Goal: Information Seeking & Learning: Learn about a topic

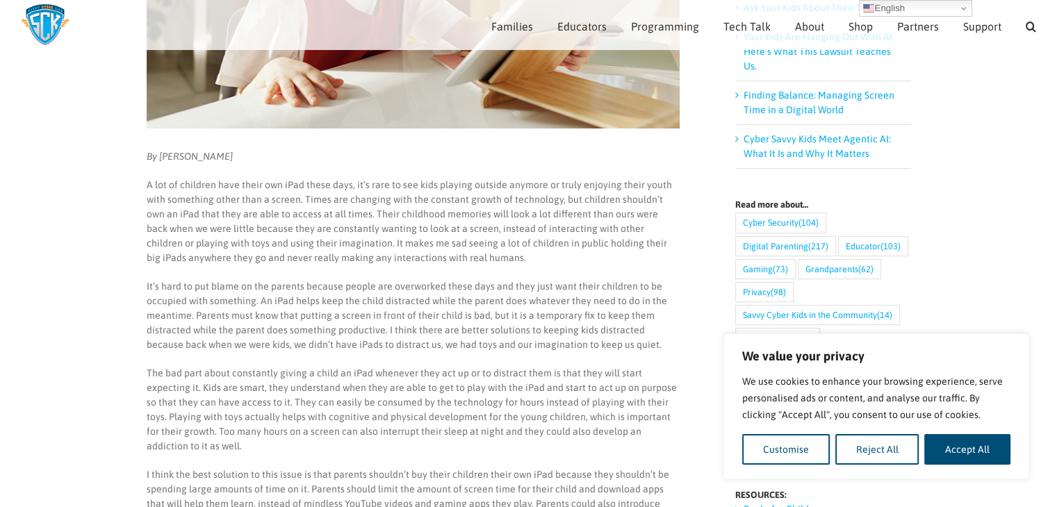
scroll to position [402, 0]
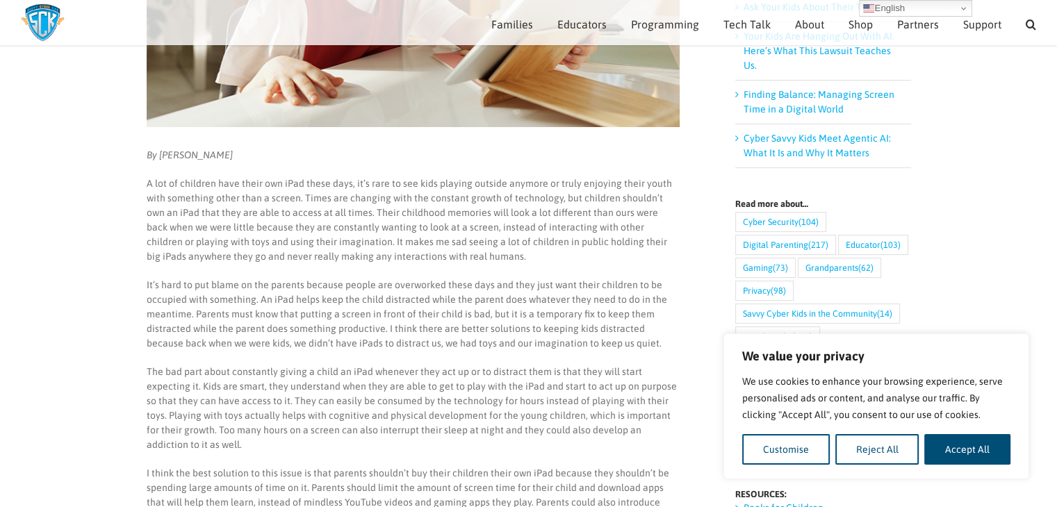
click at [970, 197] on main "Children Having Their Own iPads By [PERSON_NAME] A lot of children have their o…" at bounding box center [528, 434] width 1057 height 1463
click at [880, 446] on button "Reject All" at bounding box center [877, 449] width 84 height 31
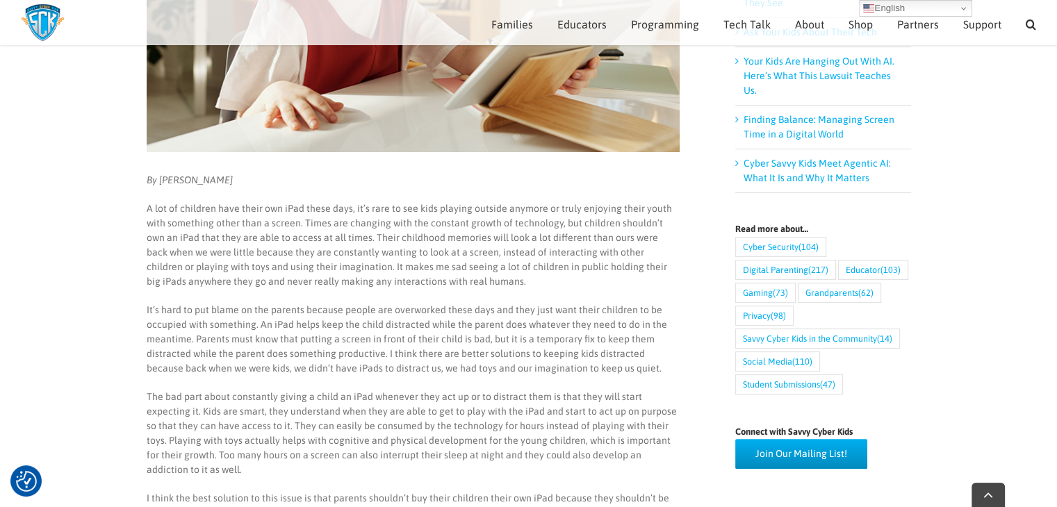
scroll to position [541, 0]
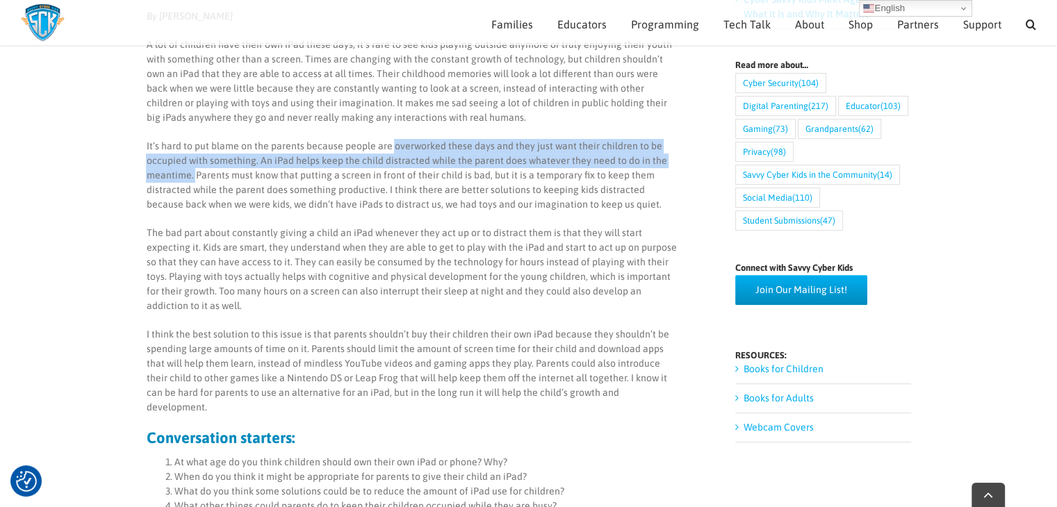
drag, startPoint x: 390, startPoint y: 144, endPoint x: 193, endPoint y: 174, distance: 199.0
click at [193, 174] on p "It’s hard to put blame on the parents because people are overworked these days …" at bounding box center [412, 175] width 533 height 73
copy p "overworked these days and they just want their children to be occupied with som…"
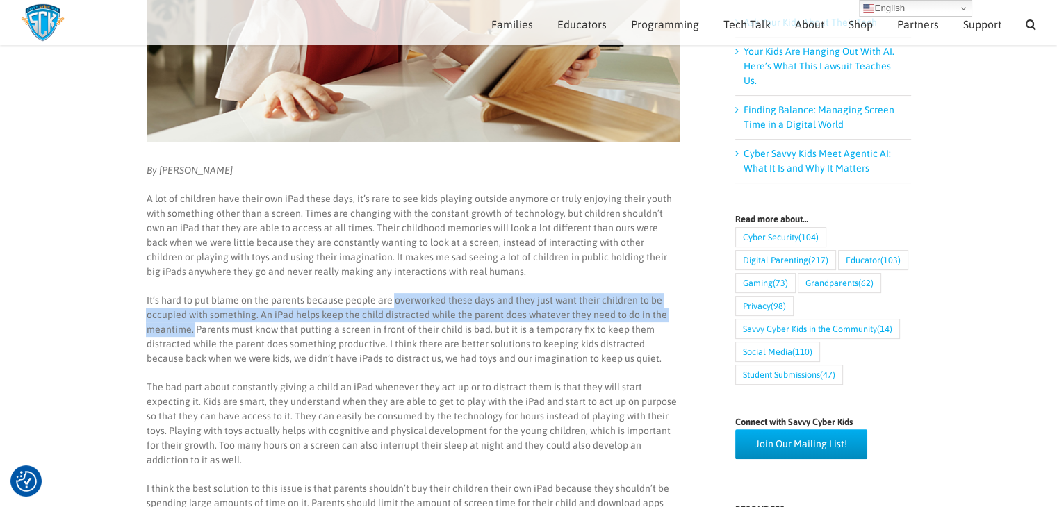
scroll to position [384, 0]
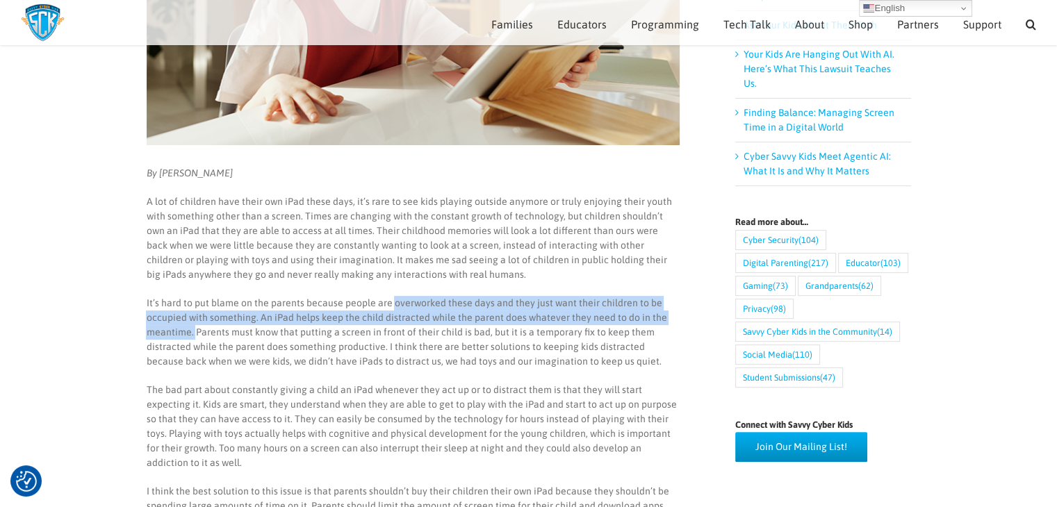
drag, startPoint x: 158, startPoint y: 176, endPoint x: 264, endPoint y: 178, distance: 106.3
click at [264, 178] on p "By [PERSON_NAME]" at bounding box center [412, 173] width 533 height 15
copy em "[PERSON_NAME]"
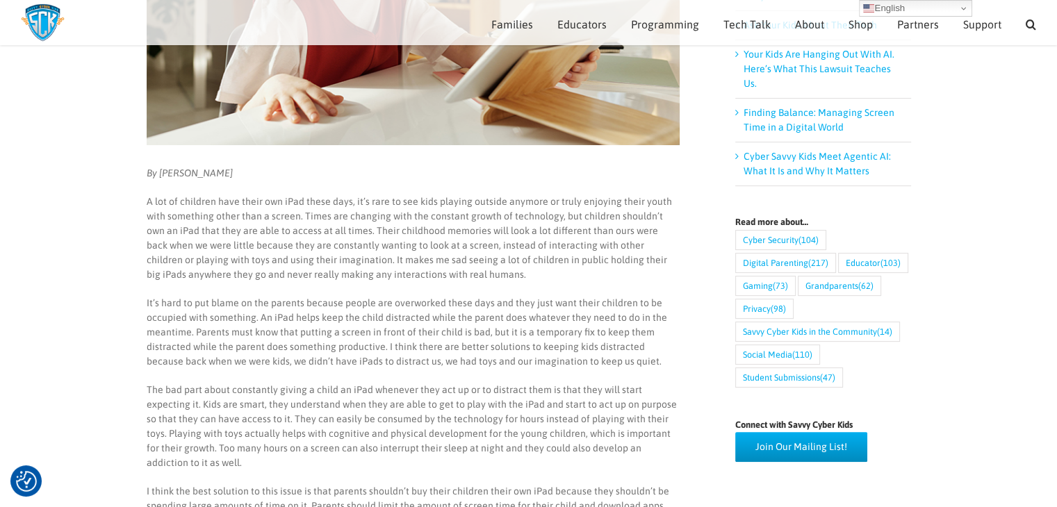
drag, startPoint x: 390, startPoint y: 306, endPoint x: 539, endPoint y: 327, distance: 150.0
drag, startPoint x: 539, startPoint y: 327, endPoint x: 406, endPoint y: 304, distance: 135.4
click at [406, 304] on p "It’s hard to put blame on the parents because people are overworked these days …" at bounding box center [412, 332] width 533 height 73
drag, startPoint x: 375, startPoint y: 304, endPoint x: 392, endPoint y: 312, distance: 19.0
click at [392, 312] on p "It’s hard to put blame on the parents because people are overworked these days …" at bounding box center [412, 332] width 533 height 73
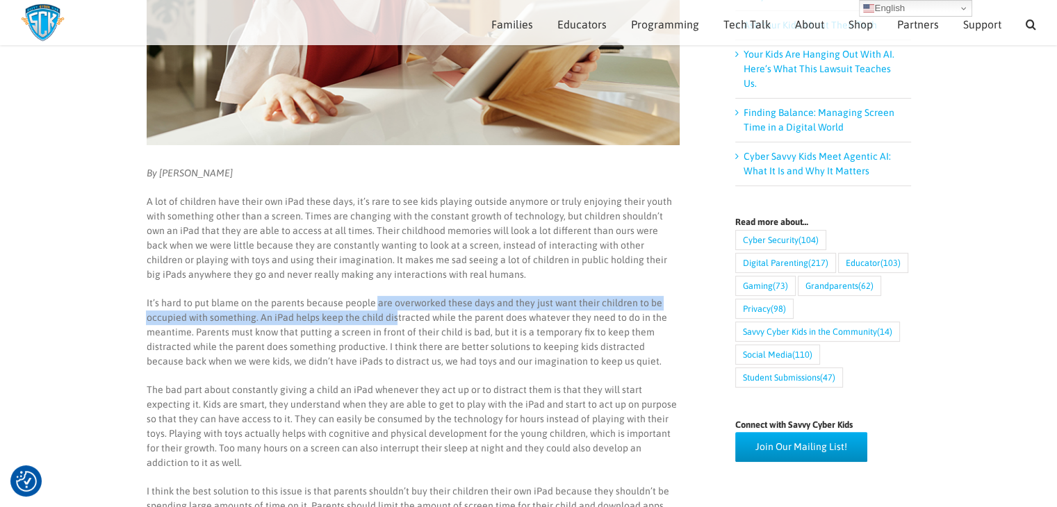
click at [388, 303] on p "It’s hard to put blame on the parents because people are overworked these days …" at bounding box center [412, 332] width 533 height 73
drag, startPoint x: 389, startPoint y: 303, endPoint x: 192, endPoint y: 333, distance: 199.6
click at [192, 333] on p "It’s hard to put blame on the parents because people are overworked these days …" at bounding box center [412, 332] width 533 height 73
copy p "overworked these days and they just want their children to be occupied with som…"
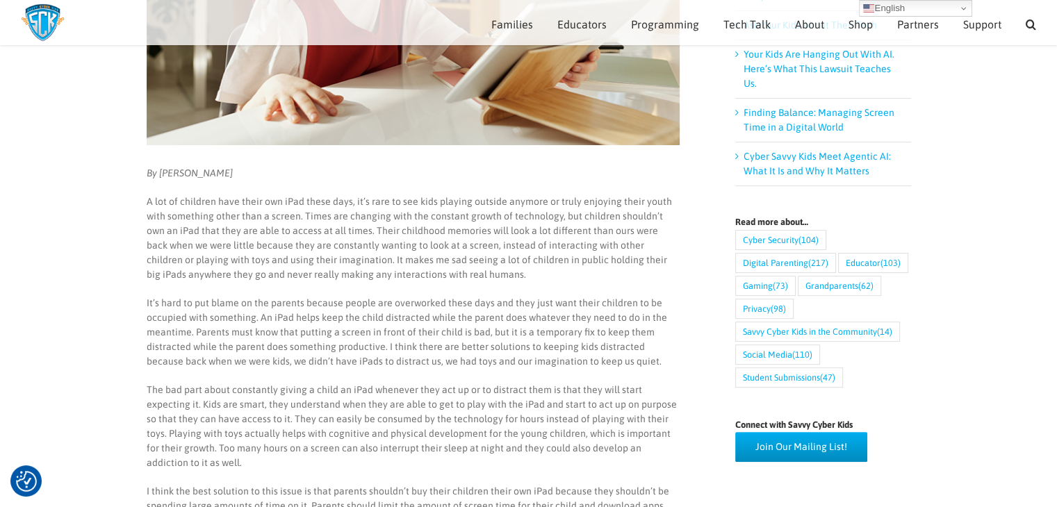
click at [211, 343] on p "It’s hard to put blame on the parents because people are overworked these days …" at bounding box center [412, 332] width 533 height 73
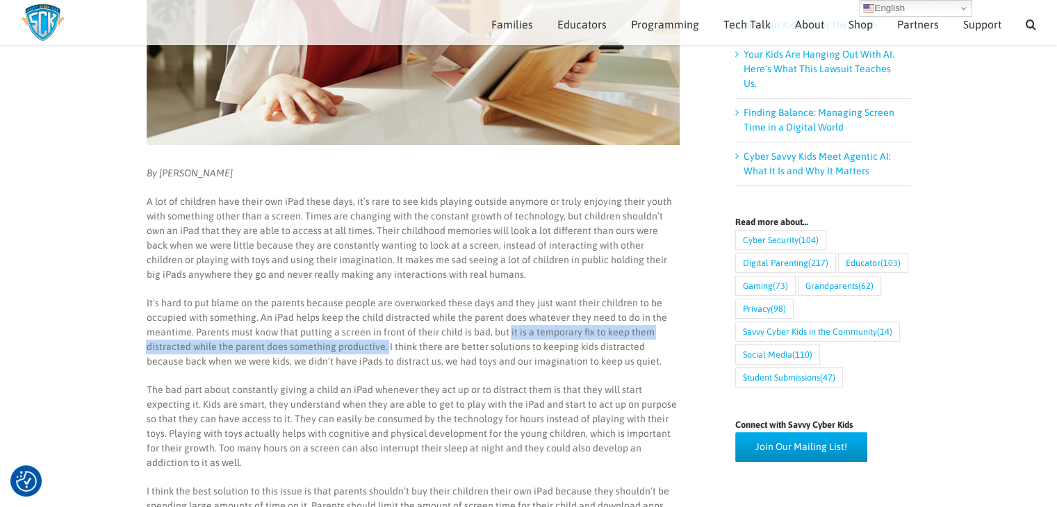
drag, startPoint x: 506, startPoint y: 330, endPoint x: 384, endPoint y: 348, distance: 123.6
click at [384, 348] on p "It’s hard to put blame on the parents because people are overworked these days …" at bounding box center [412, 332] width 533 height 73
copy p "it is a temporary fix to keep them distracted while the parent does something p…"
